Goal: Obtain resource: Download file/media

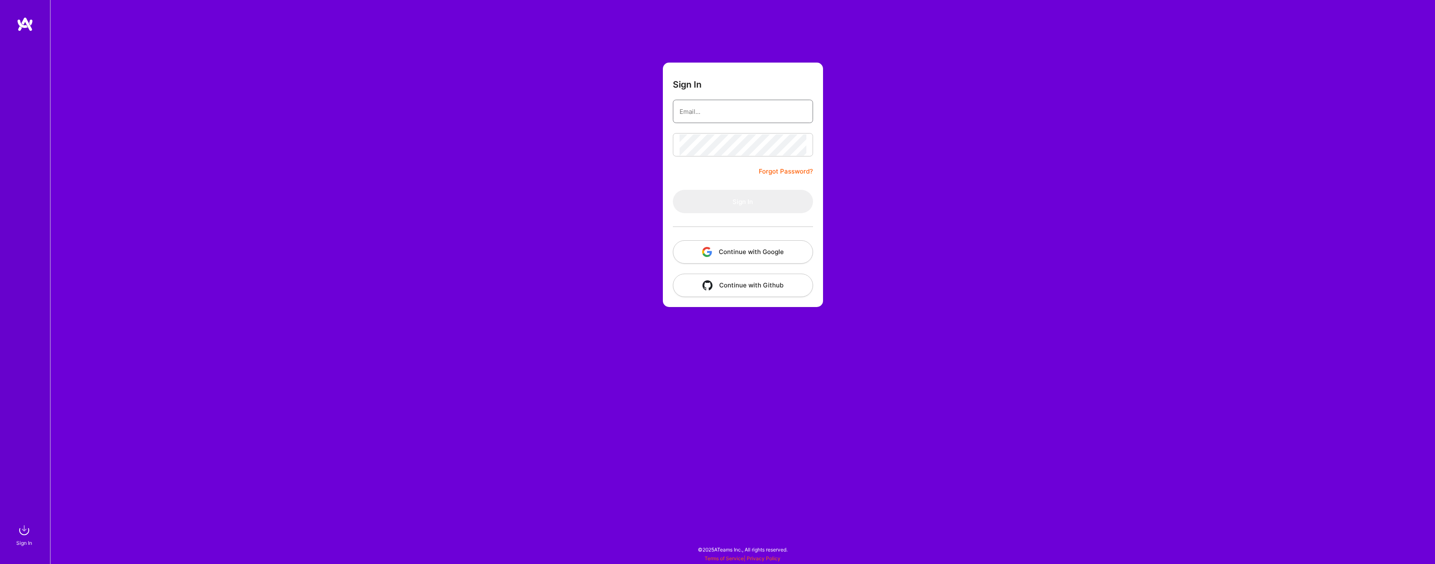
click at [716, 116] on input "email" at bounding box center [742, 111] width 127 height 21
type input "[EMAIL_ADDRESS][DOMAIN_NAME]"
click at [723, 187] on form "Sign In [EMAIL_ADDRESS][DOMAIN_NAME] Forgot Password? Sign In Continue with Goo…" at bounding box center [743, 185] width 160 height 244
click at [716, 206] on button "Sign In" at bounding box center [743, 201] width 140 height 23
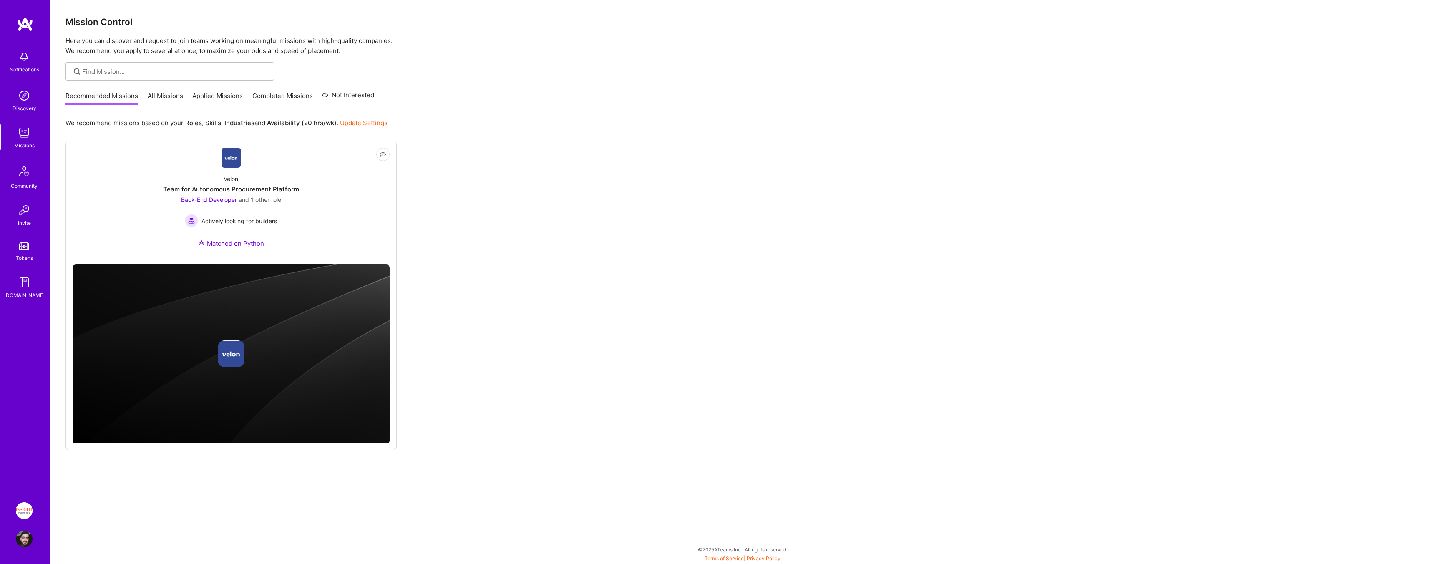
click at [21, 512] on img at bounding box center [24, 510] width 17 height 17
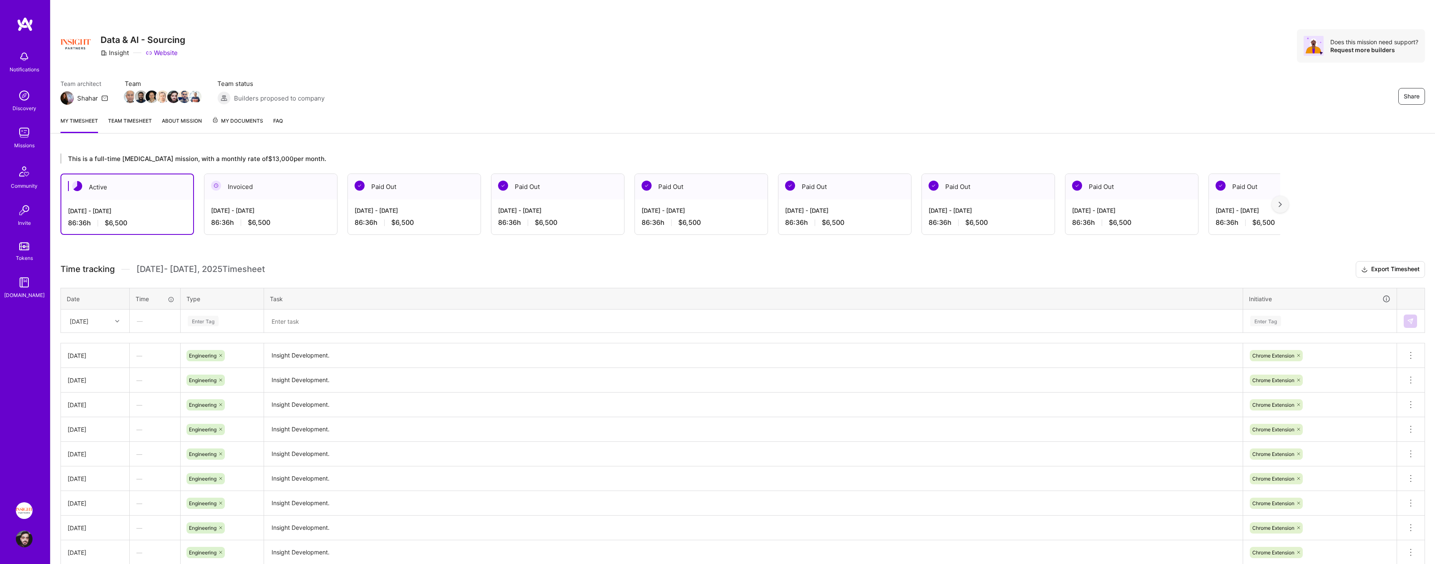
click at [120, 118] on link "Team timesheet" at bounding box center [130, 124] width 44 height 17
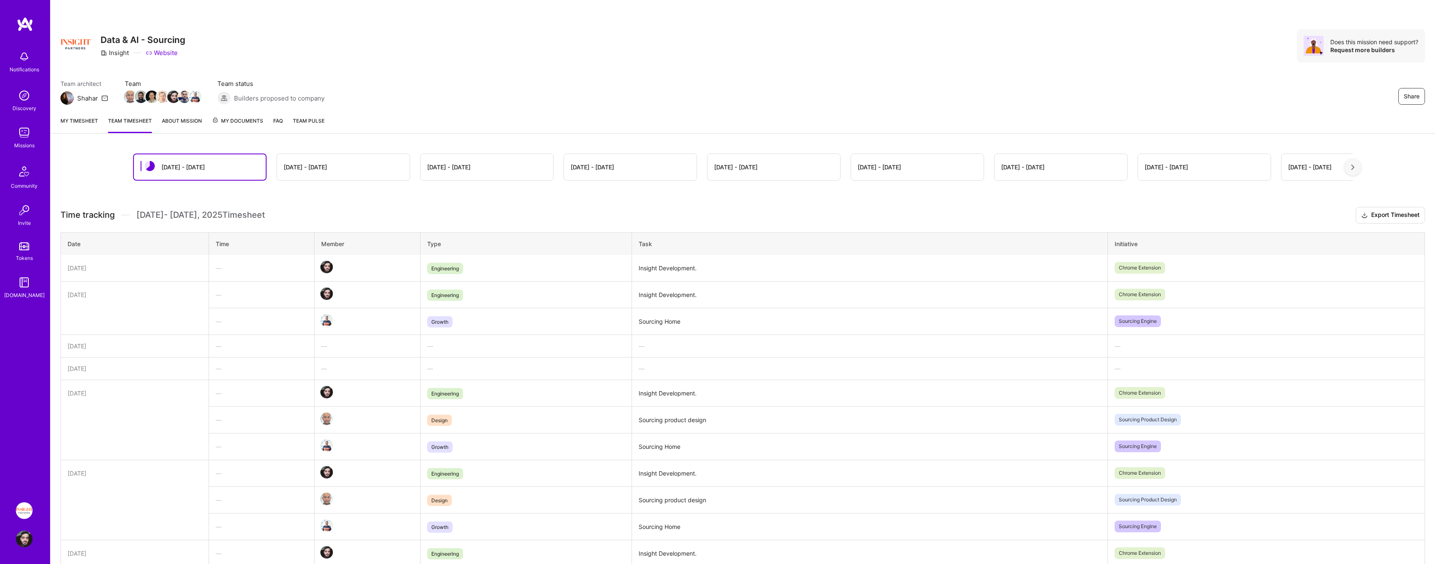
click at [235, 118] on span "My Documents" at bounding box center [237, 120] width 51 height 9
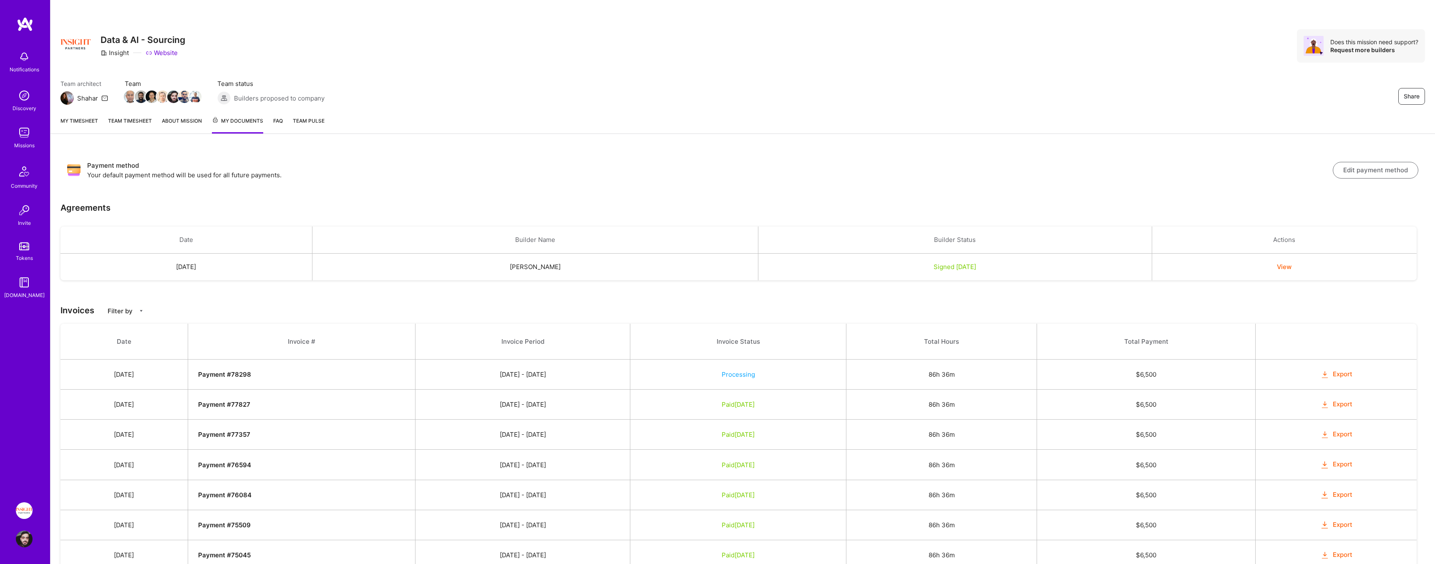
drag, startPoint x: 1301, startPoint y: 259, endPoint x: 1298, endPoint y: 263, distance: 5.3
click at [1300, 259] on td "View" at bounding box center [1284, 267] width 265 height 27
click at [1291, 265] on button "View" at bounding box center [1284, 266] width 15 height 9
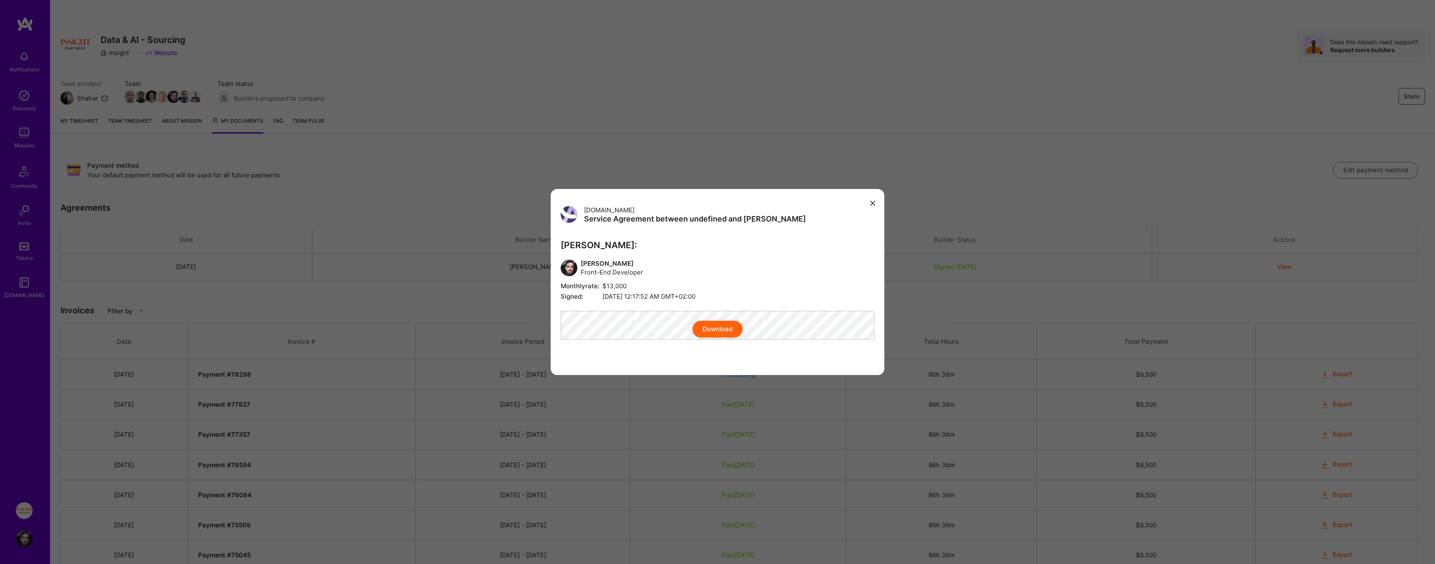
click at [627, 326] on div "Download" at bounding box center [718, 329] width 314 height 17
click at [699, 332] on button "Download" at bounding box center [717, 329] width 50 height 17
click at [366, 277] on div "[DOMAIN_NAME] Service Agreement between undefined and [PERSON_NAME] [PERSON_NAM…" at bounding box center [717, 282] width 1435 height 564
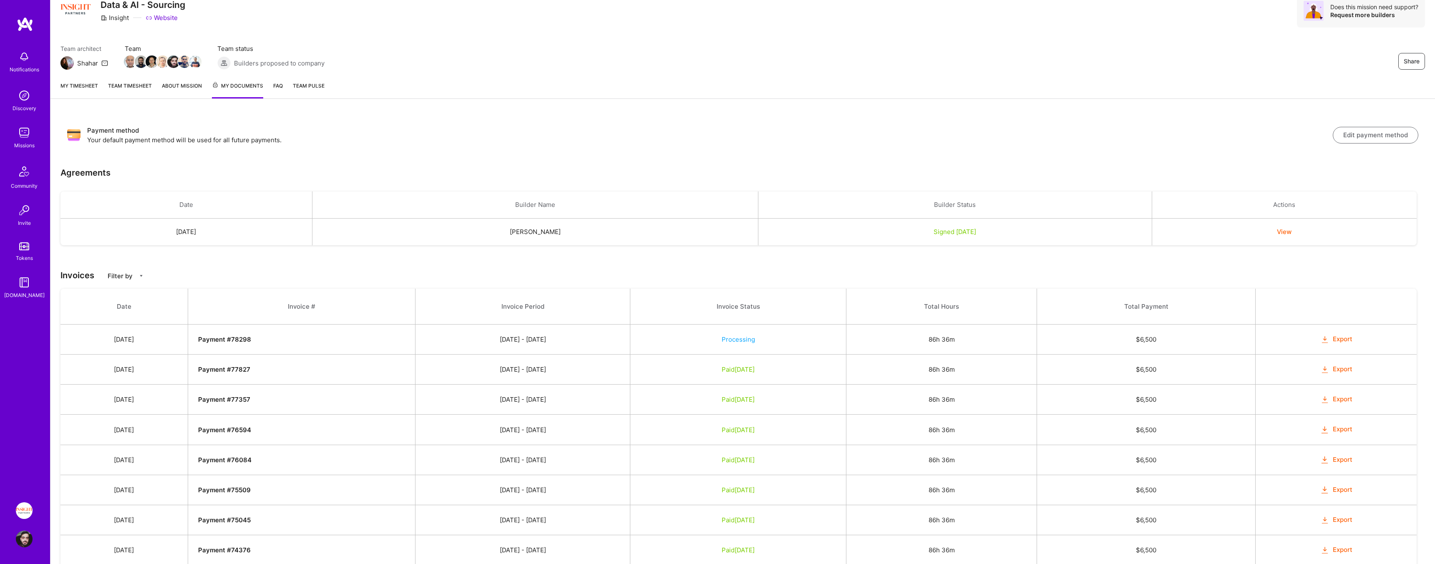
scroll to position [0, 0]
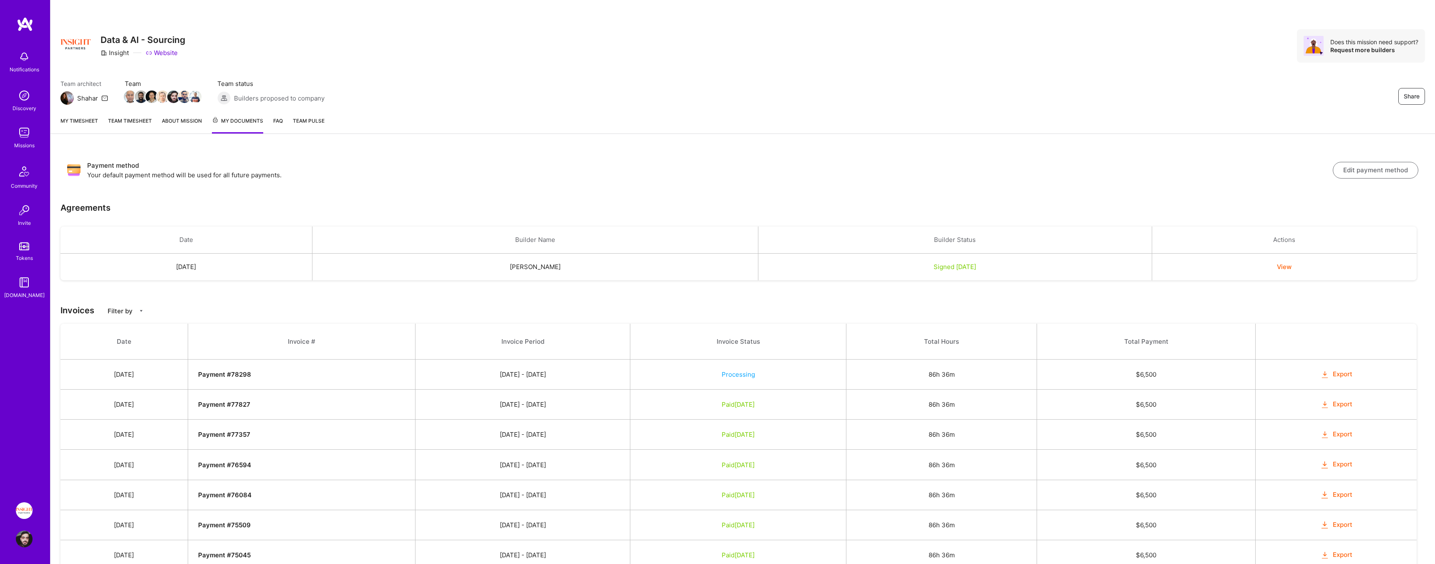
click at [1291, 268] on button "View" at bounding box center [1284, 266] width 15 height 9
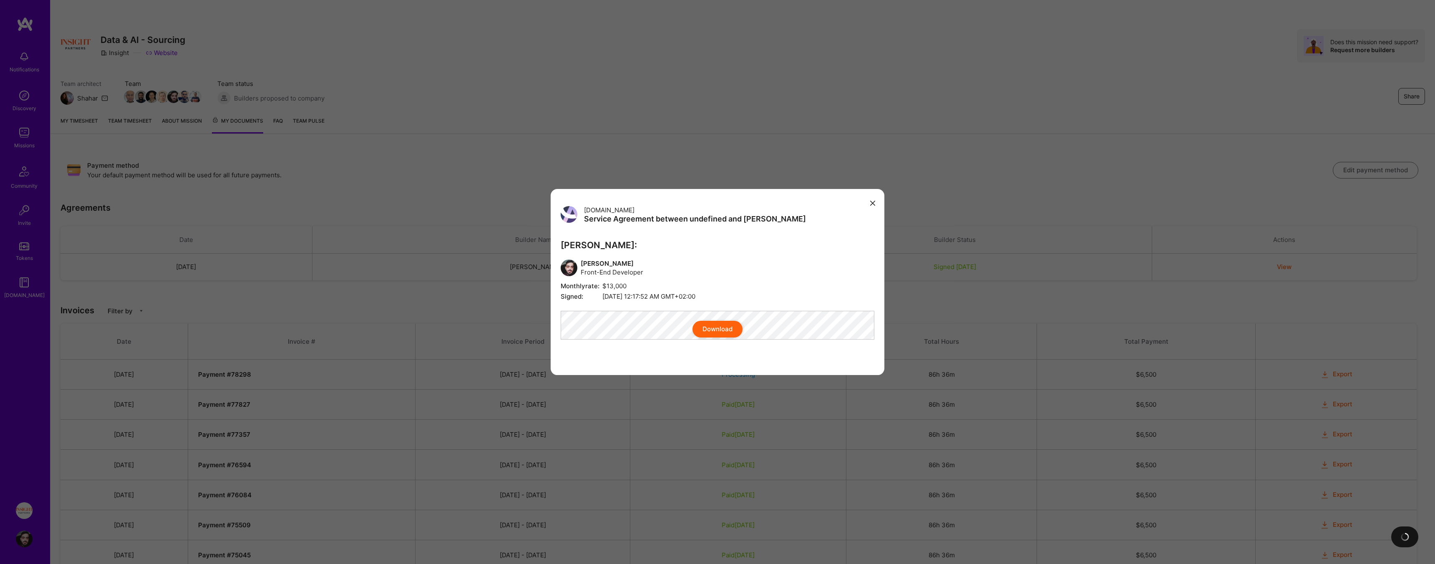
click at [614, 292] on span "Signed: [DATE] 12:17:52 AM GMT+02:00" at bounding box center [718, 296] width 314 height 9
drag, startPoint x: 781, startPoint y: 289, endPoint x: 585, endPoint y: 290, distance: 196.0
click at [585, 292] on span "Signed: [DATE] 12:17:52 AM GMT+02:00" at bounding box center [718, 296] width 314 height 9
click at [585, 292] on span "Signed:" at bounding box center [582, 296] width 42 height 9
drag, startPoint x: 436, startPoint y: 289, endPoint x: 752, endPoint y: 287, distance: 316.1
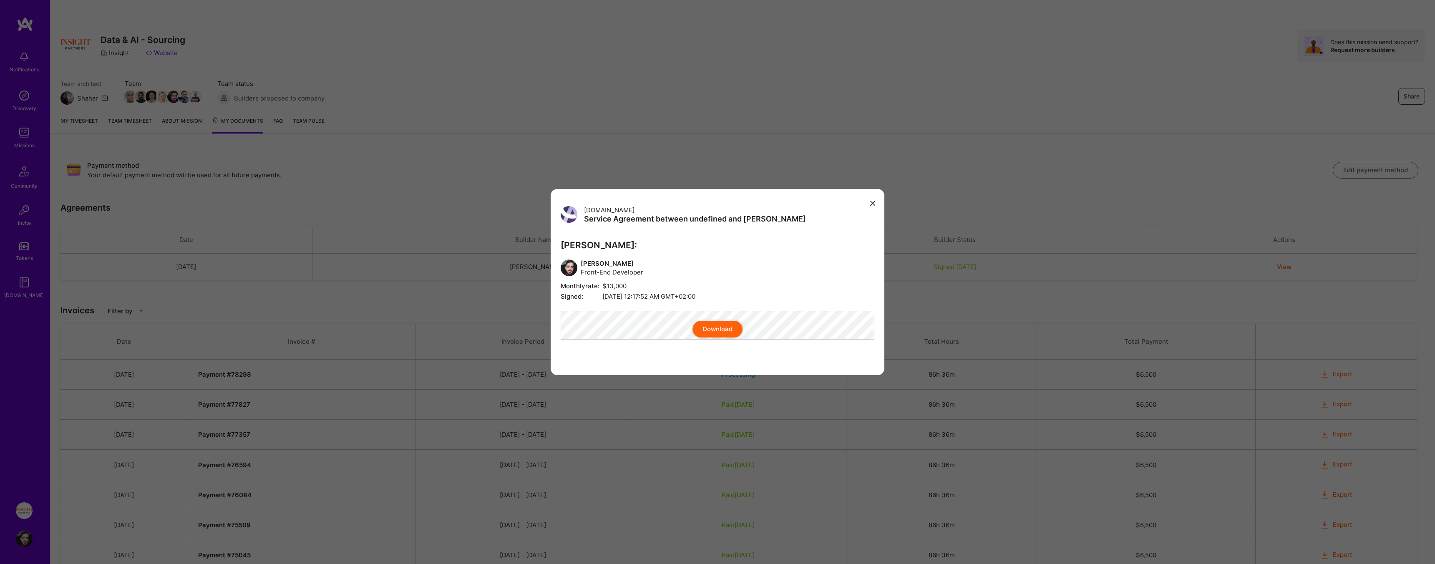
click at [751, 288] on div "[DOMAIN_NAME] Service Agreement between undefined and [PERSON_NAME] [PERSON_NAM…" at bounding box center [717, 282] width 1435 height 564
click at [421, 302] on div "[DOMAIN_NAME] Service Agreement between undefined and [PERSON_NAME] [PERSON_NAM…" at bounding box center [717, 282] width 1435 height 564
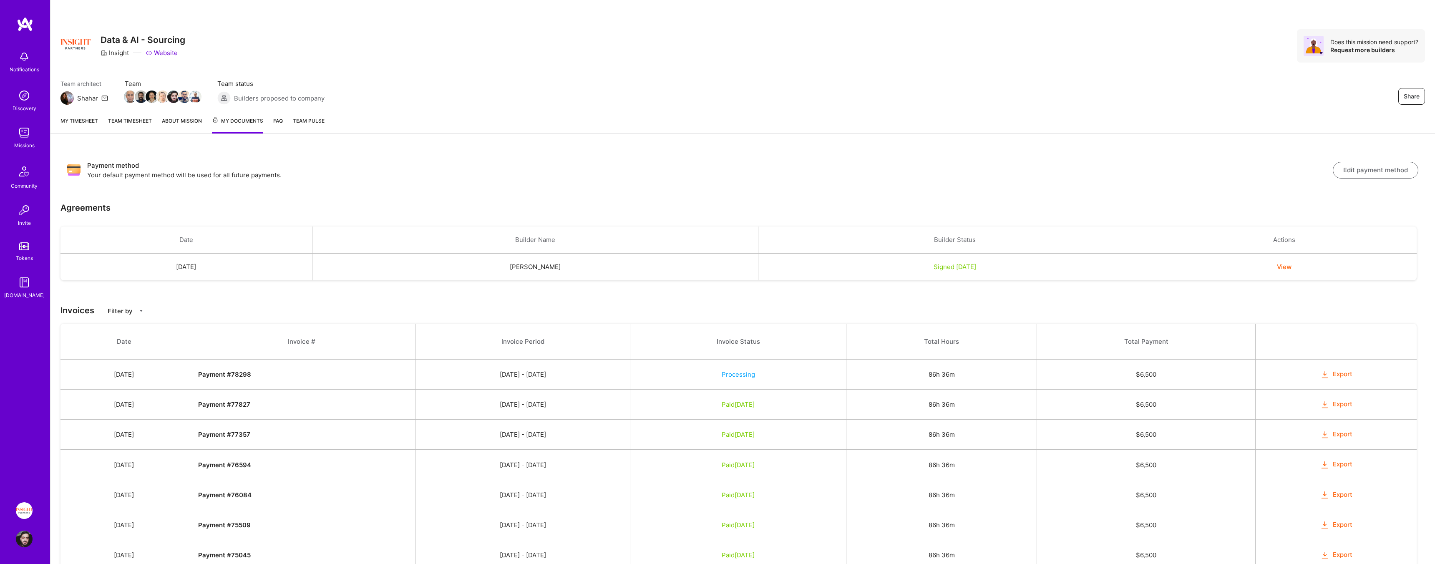
click at [1411, 102] on button "Share" at bounding box center [1411, 96] width 27 height 17
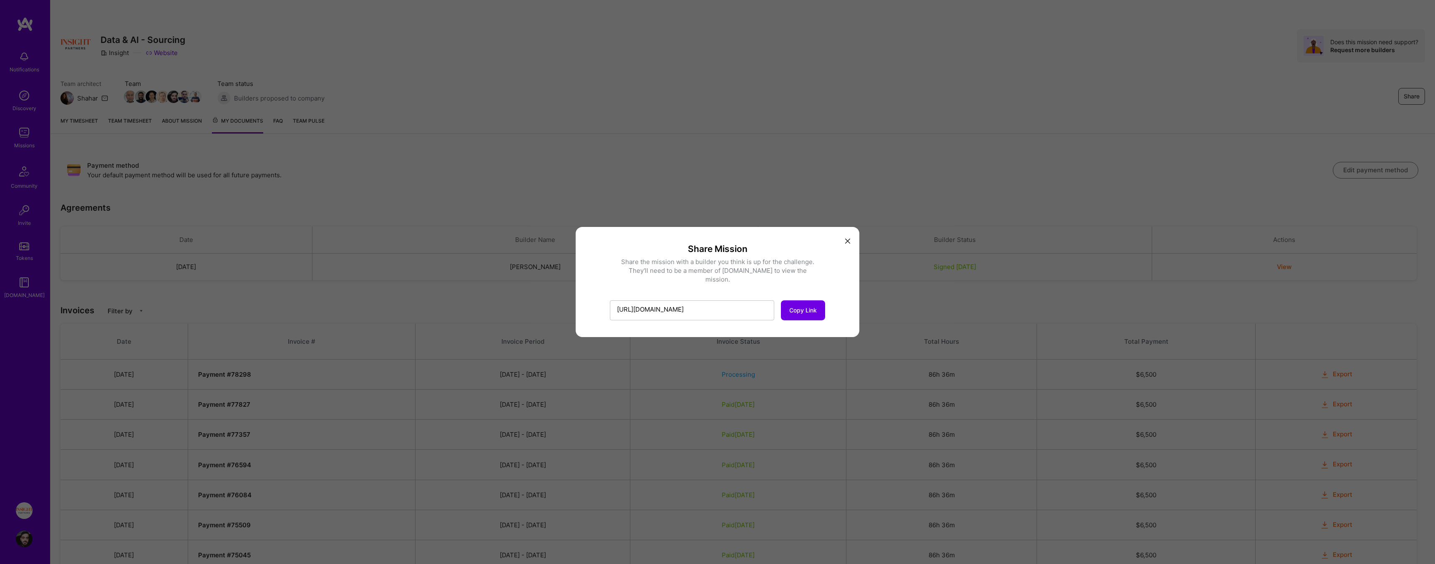
click at [870, 201] on div "Share Mission Share the mission with a builder you think is up for the challeng…" at bounding box center [717, 282] width 1435 height 564
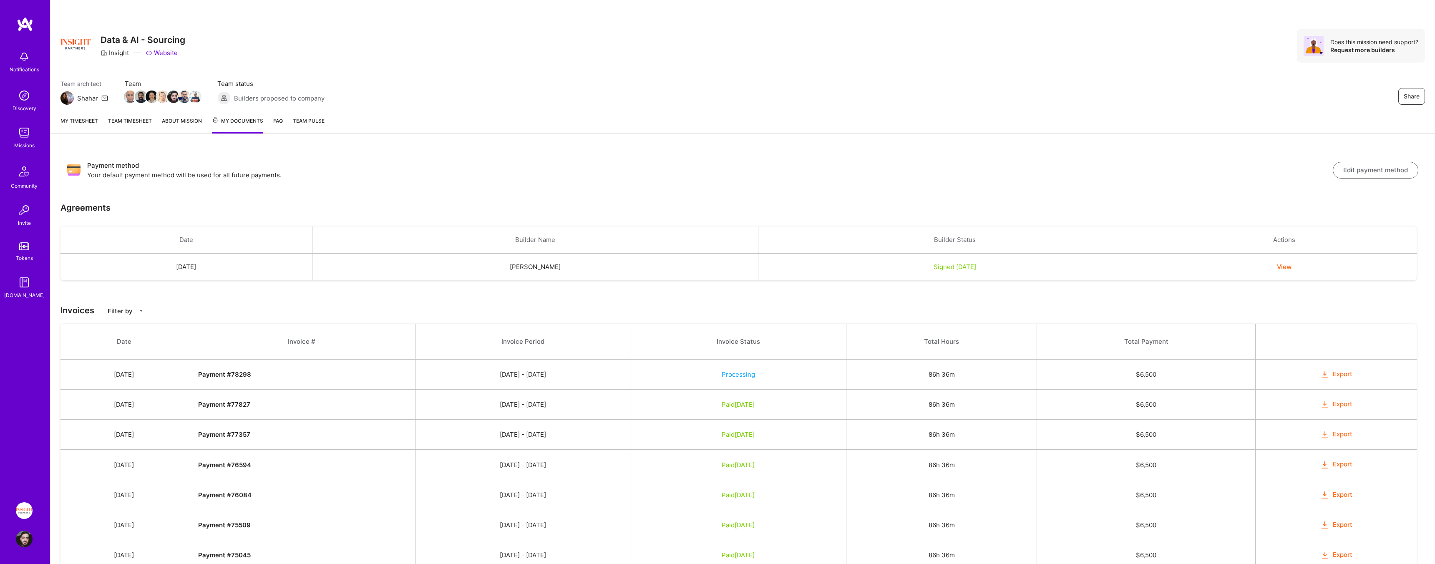
click at [1349, 407] on button "Export" at bounding box center [1336, 405] width 33 height 10
